Goal: Find specific page/section: Find specific page/section

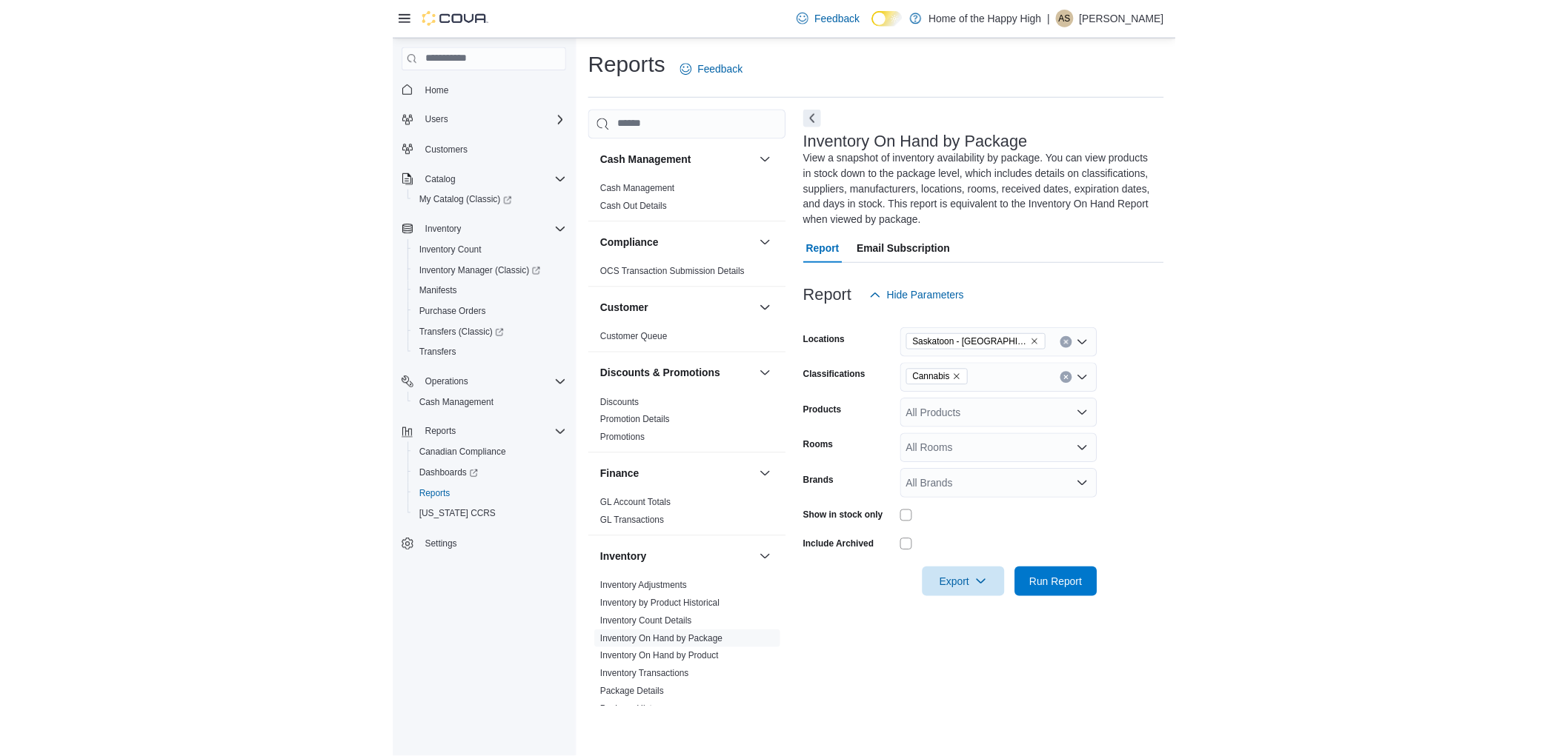
scroll to position [411, 0]
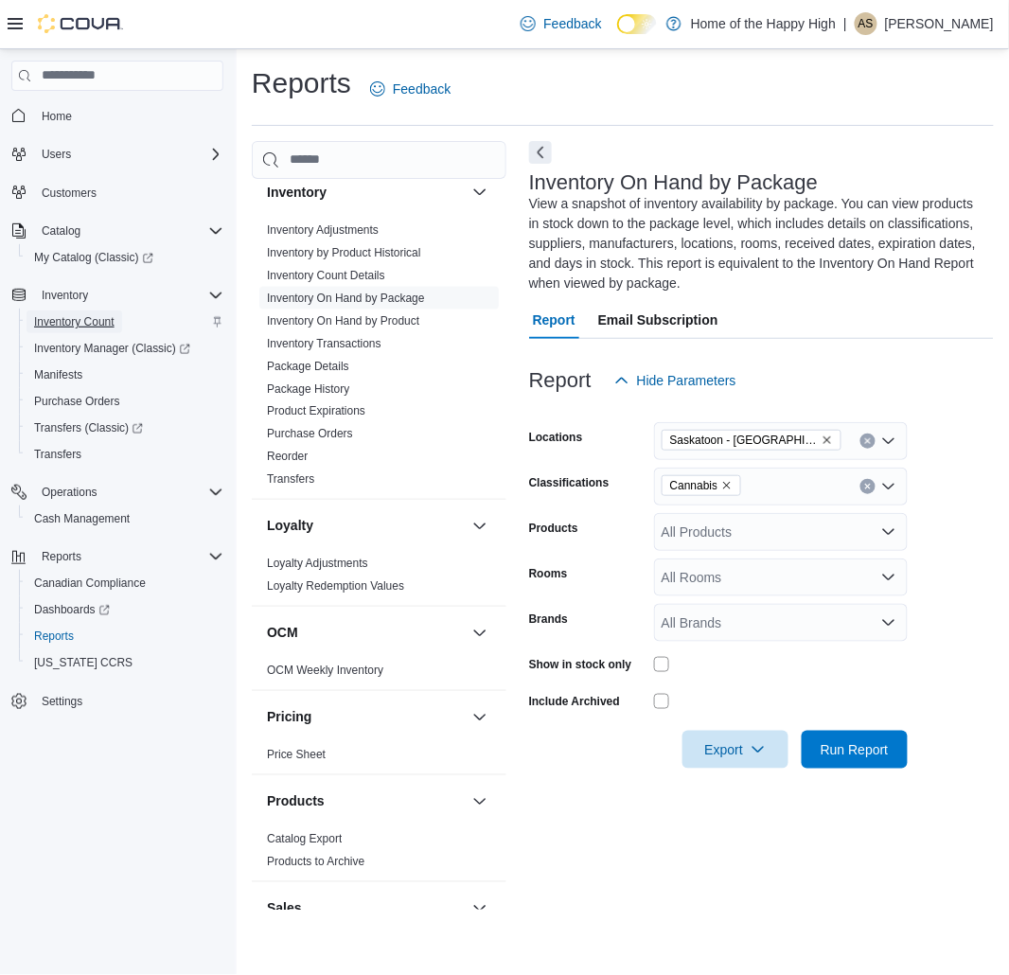
click at [47, 317] on span "Inventory Count" at bounding box center [74, 321] width 80 height 15
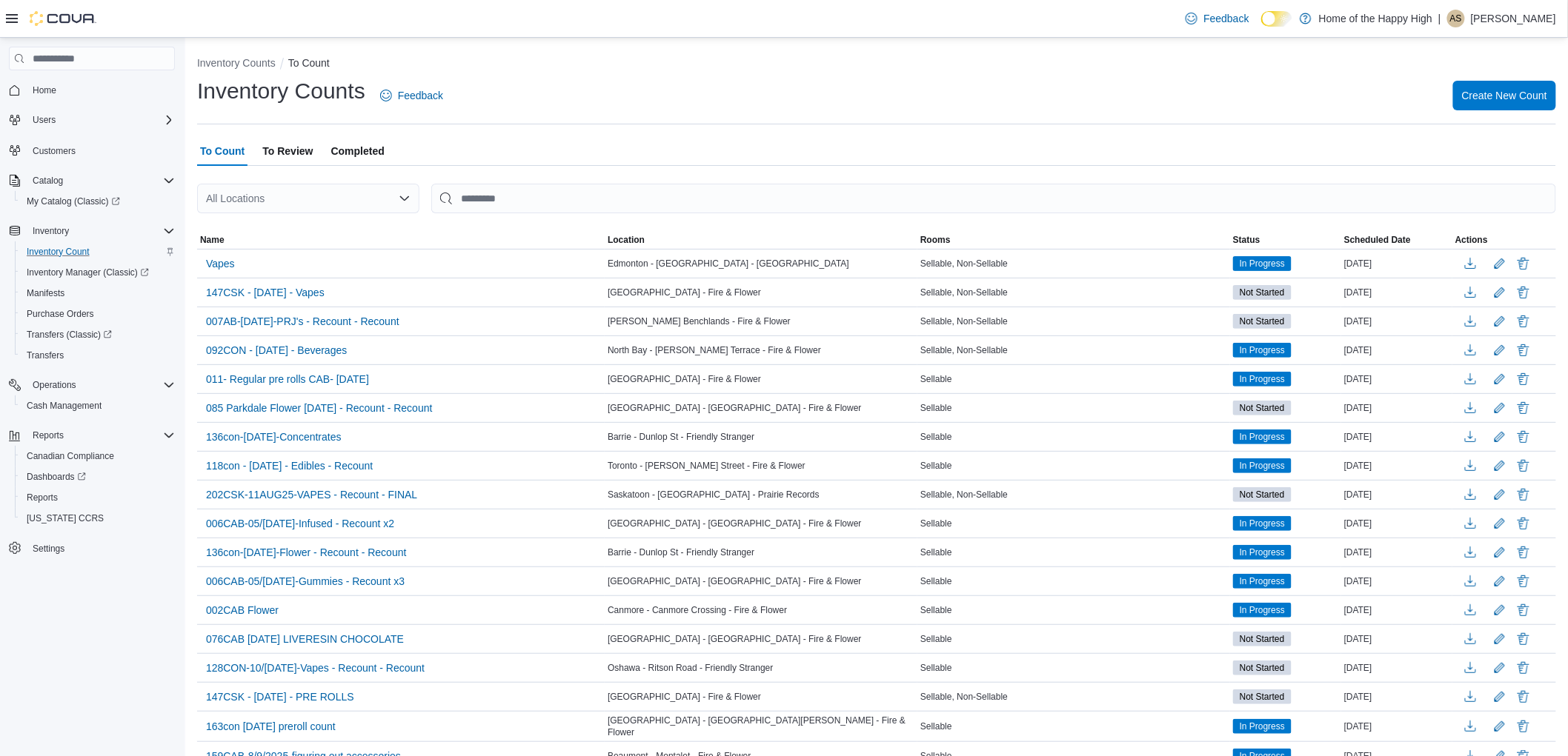
click at [789, 16] on p "Allison Sparling" at bounding box center [1513, 18] width 85 height 18
click at [789, 151] on span "Sign Out" at bounding box center [1461, 146] width 40 height 15
